Goal: Task Accomplishment & Management: Manage account settings

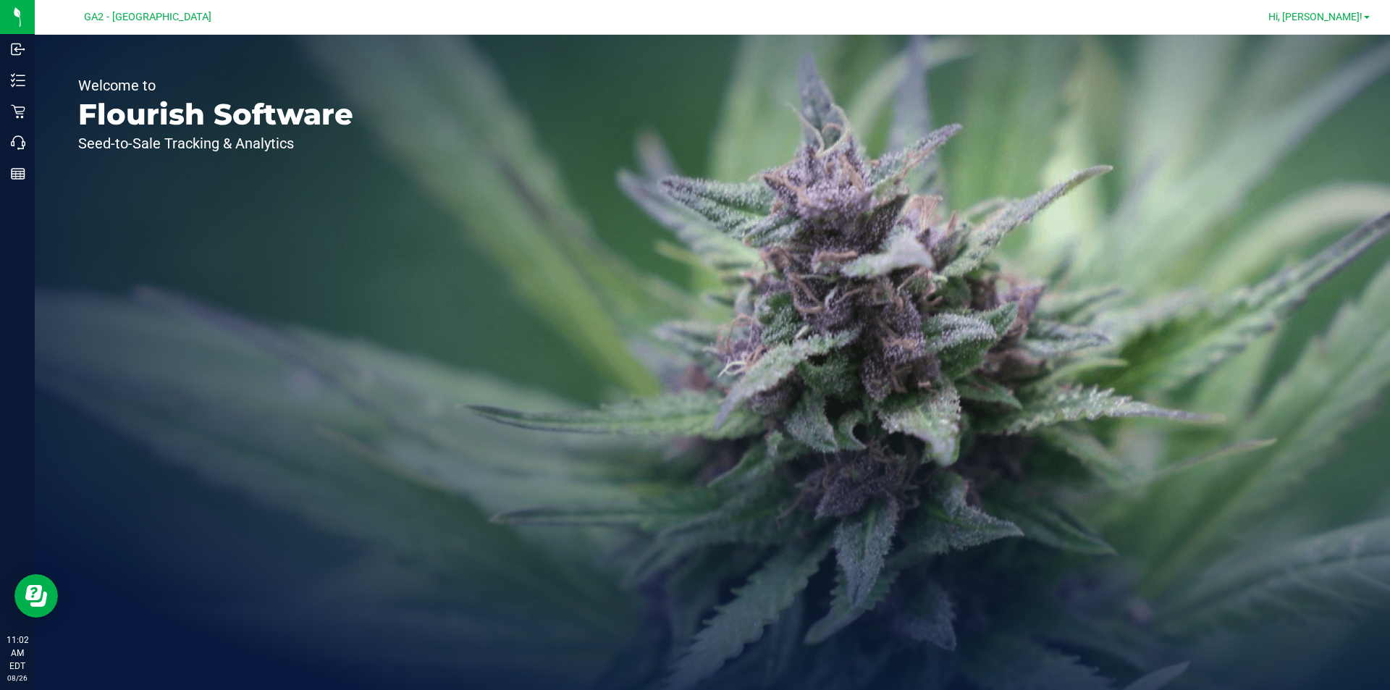
click at [1346, 17] on span "Hi, [PERSON_NAME]!" at bounding box center [1316, 17] width 94 height 12
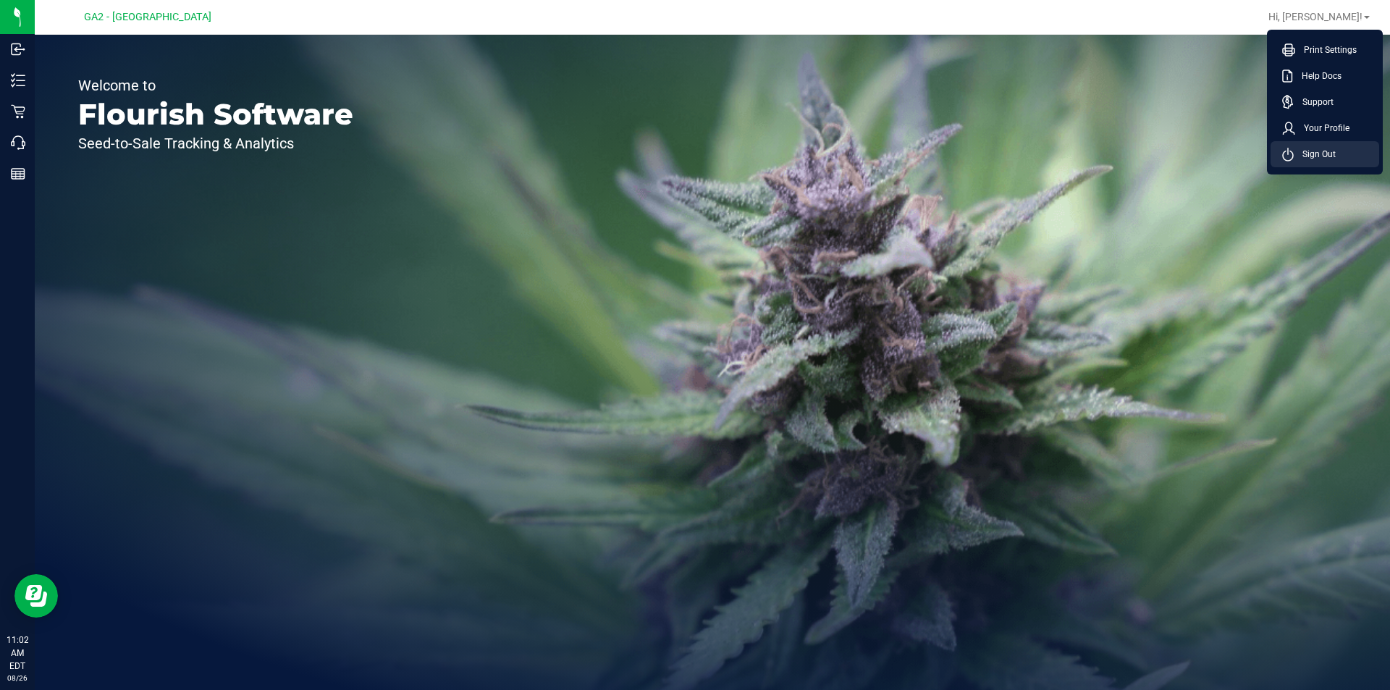
click at [1319, 155] on span "Sign Out" at bounding box center [1315, 154] width 42 height 14
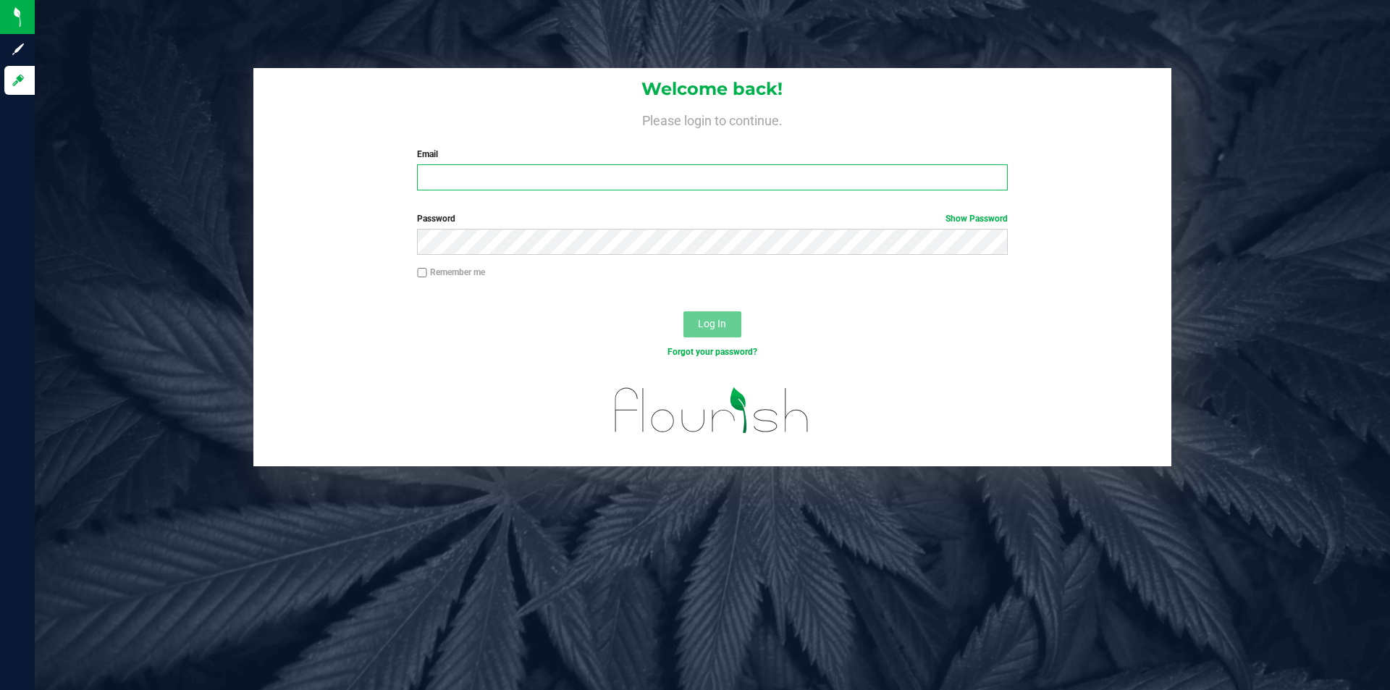
click at [518, 180] on input "Email" at bounding box center [712, 177] width 590 height 26
click at [520, 184] on input "Email" at bounding box center [712, 177] width 590 height 26
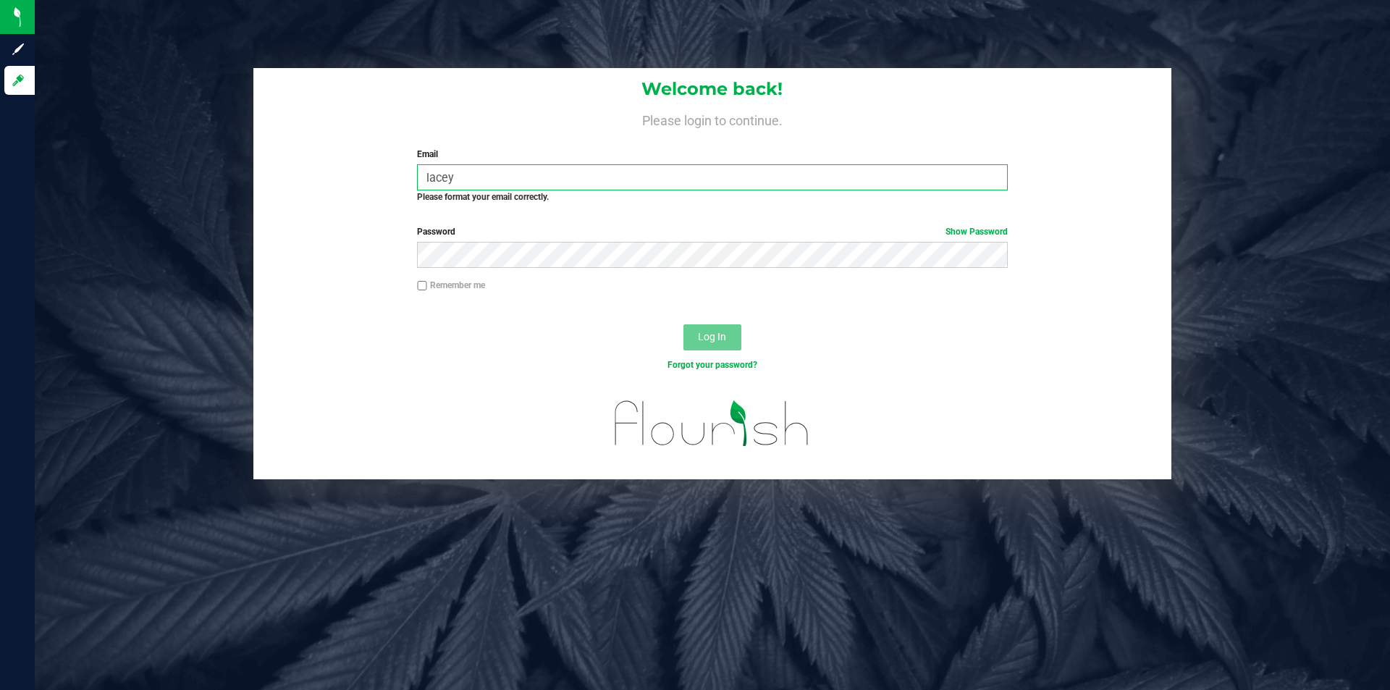
type input "[EMAIL_ADDRESS][DOMAIN_NAME]"
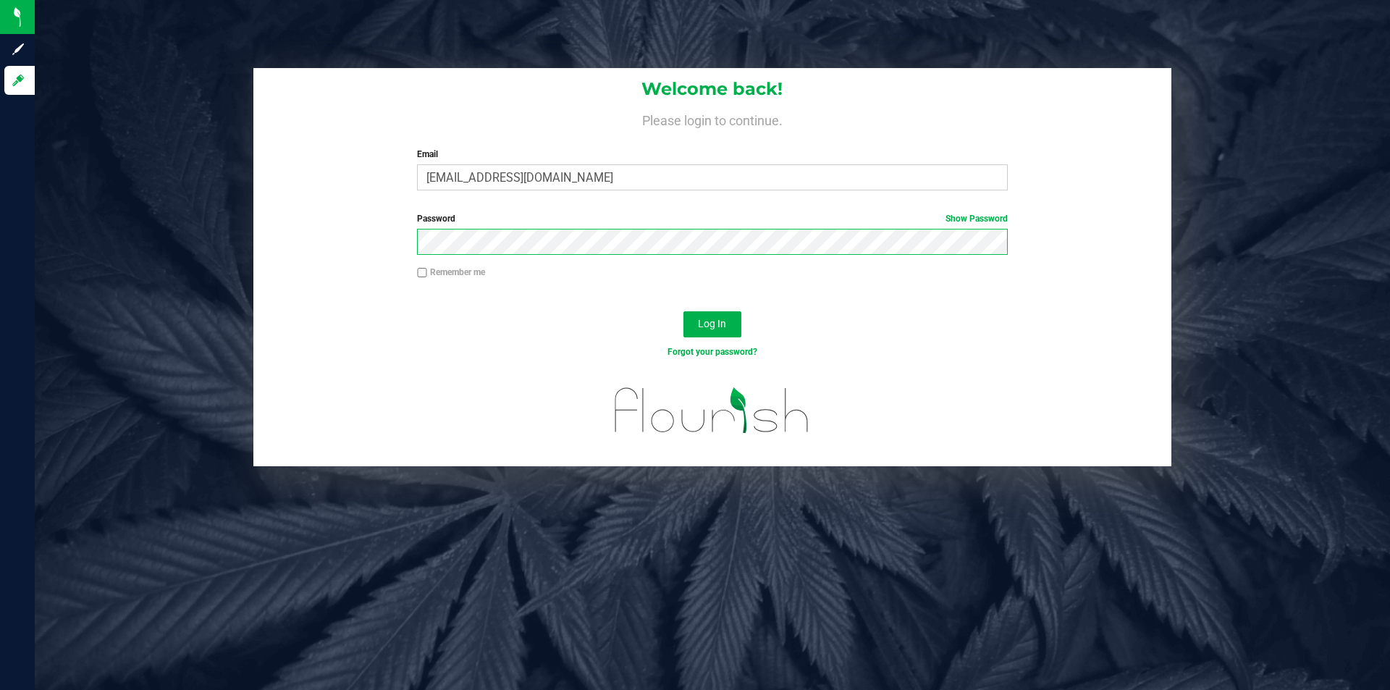
click at [684, 311] on button "Log In" at bounding box center [713, 324] width 58 height 26
